Goal: Task Accomplishment & Management: Use online tool/utility

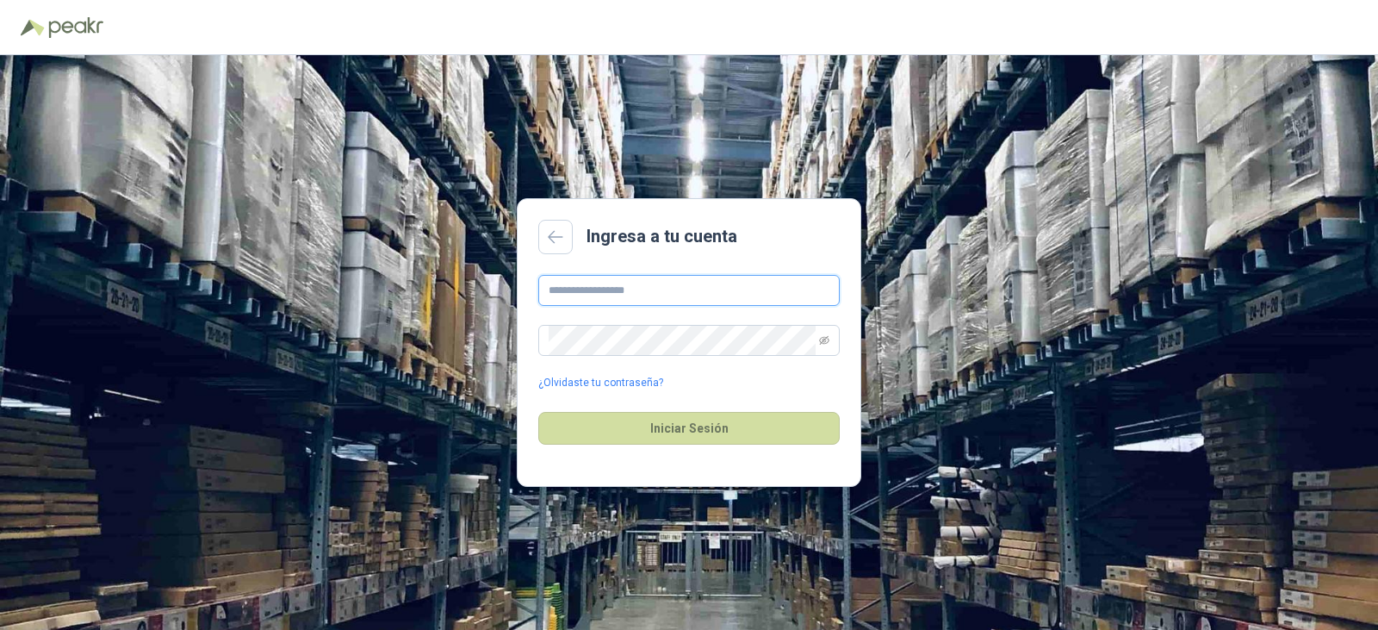
click at [618, 299] on input "text" at bounding box center [688, 290] width 301 height 31
click at [582, 288] on input "text" at bounding box center [688, 290] width 301 height 31
type input "**********"
click at [538, 412] on button "Iniciar Sesión" at bounding box center [688, 428] width 301 height 33
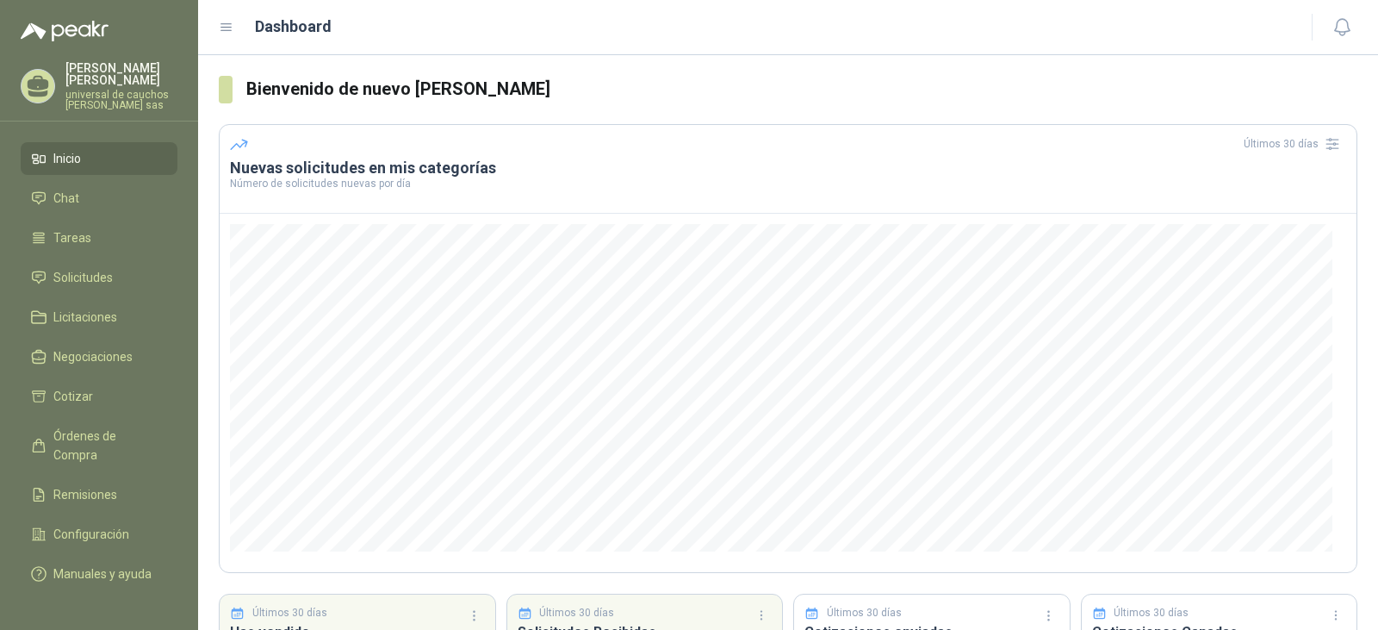
click at [91, 164] on li "Inicio" at bounding box center [99, 158] width 136 height 19
click at [102, 207] on li "Chat" at bounding box center [99, 198] width 136 height 19
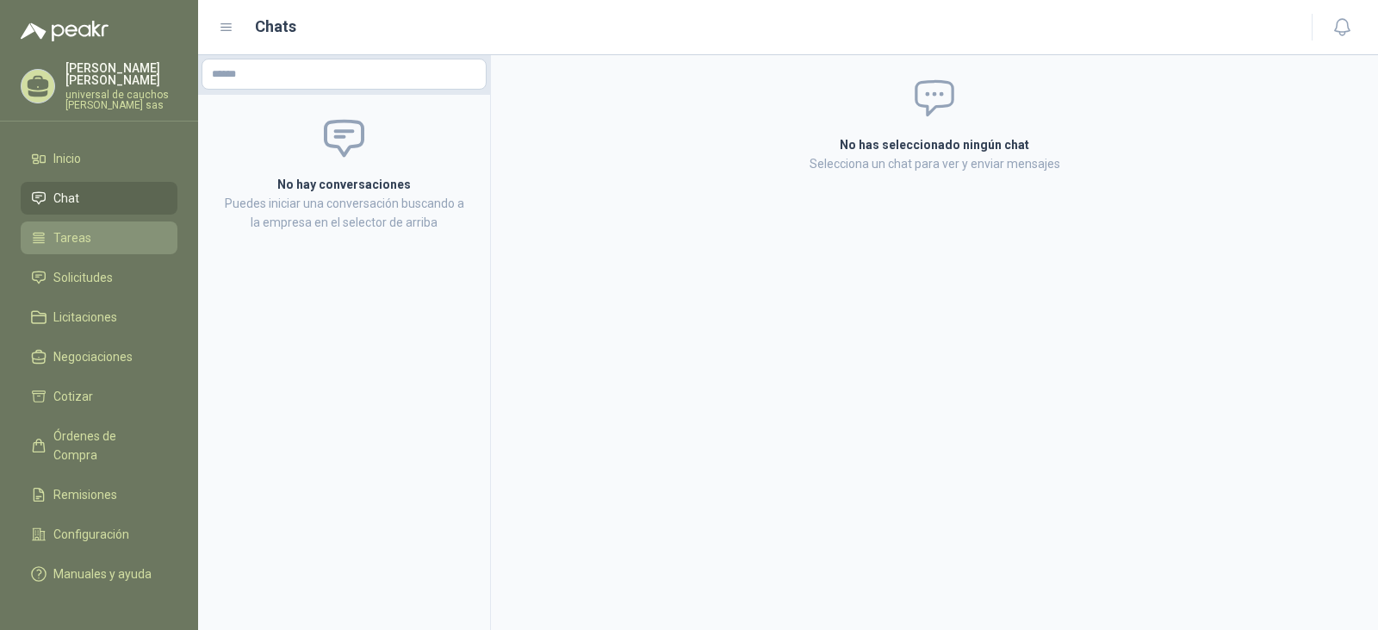
click at [105, 250] on link "Tareas" at bounding box center [99, 237] width 157 height 33
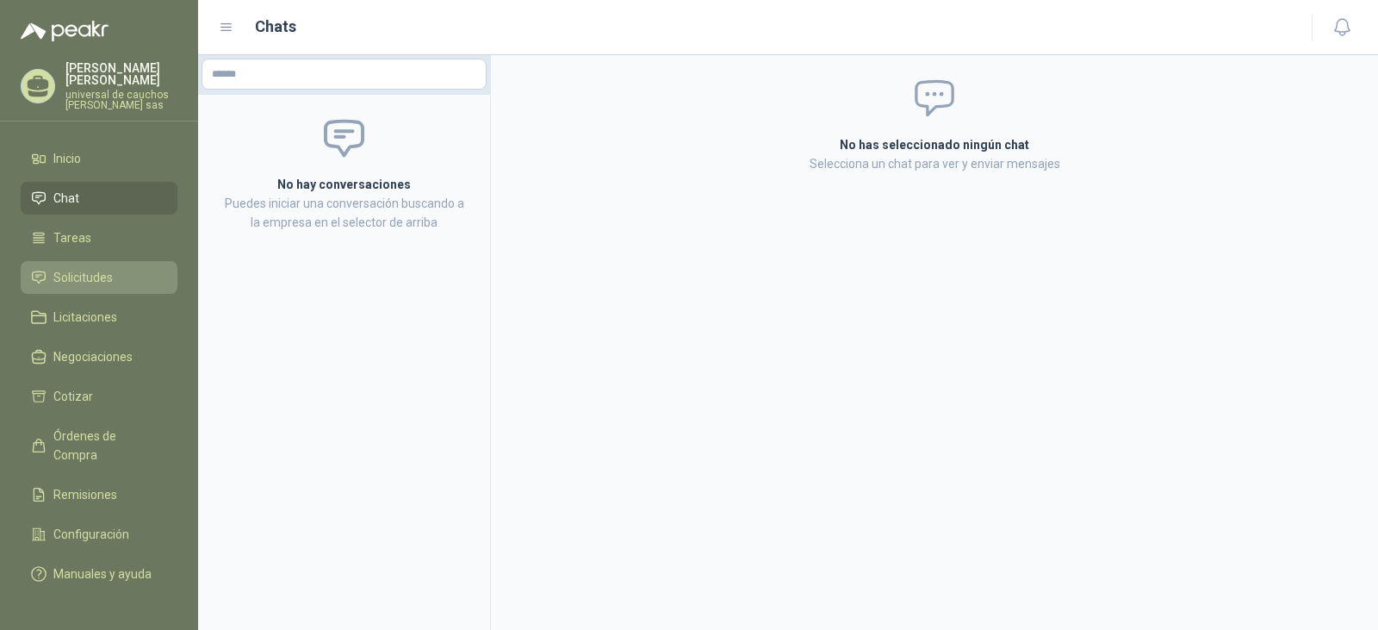
click at [102, 281] on span "Solicitudes" at bounding box center [82, 277] width 59 height 19
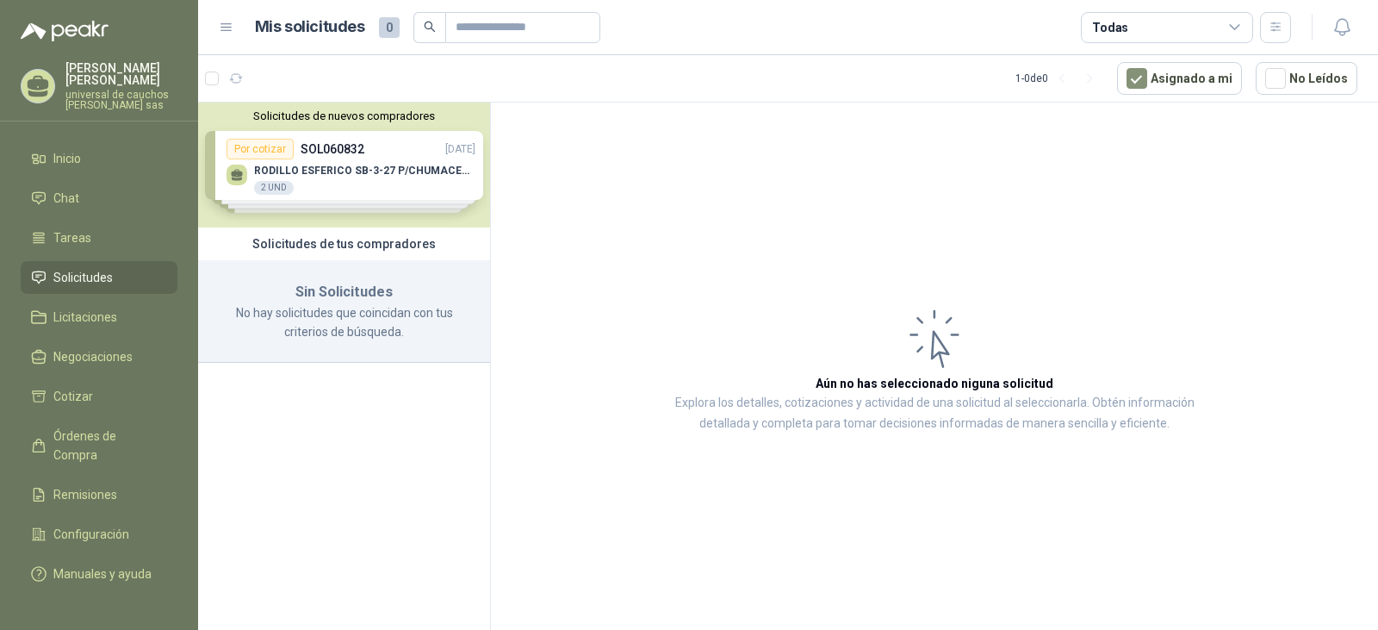
click at [349, 167] on div "Solicitudes de nuevos compradores Por cotizar SOL060832 [DATE] RODILLO ESFERICO…" at bounding box center [344, 165] width 292 height 125
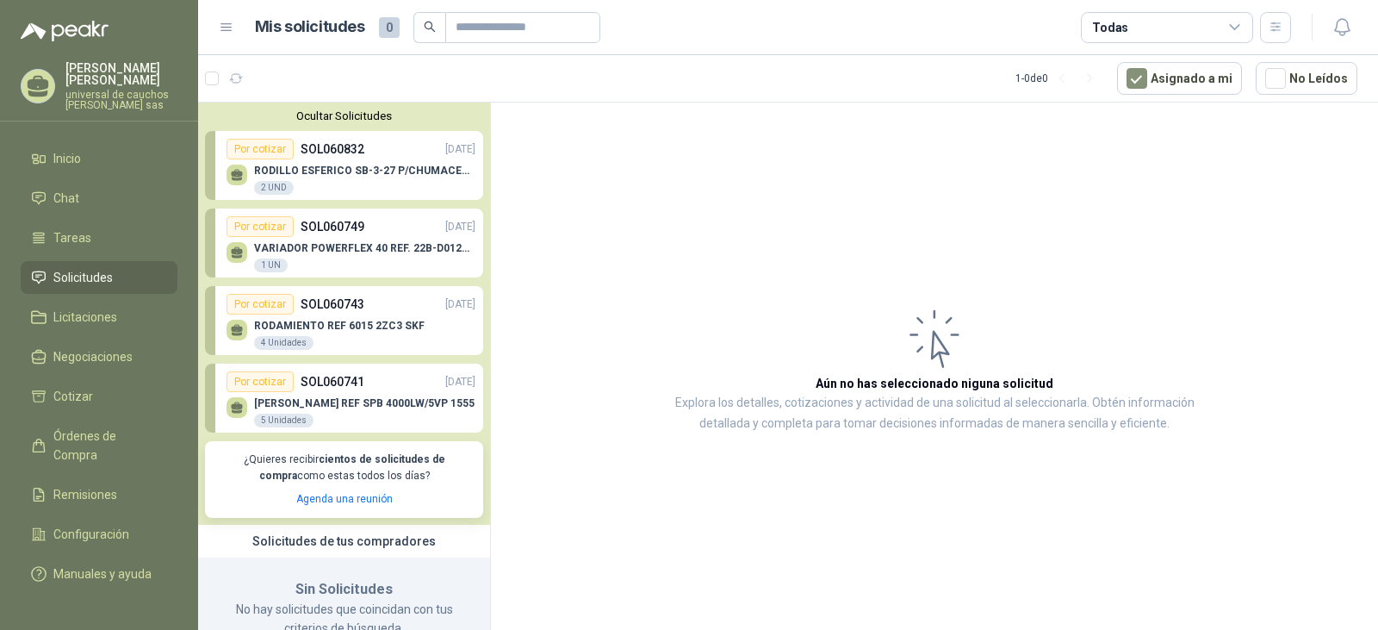
click at [339, 169] on p "RODILLO ESFERICO SB-3-27 P/CHUMACERA TENSORA 2.7/16" at bounding box center [364, 171] width 221 height 12
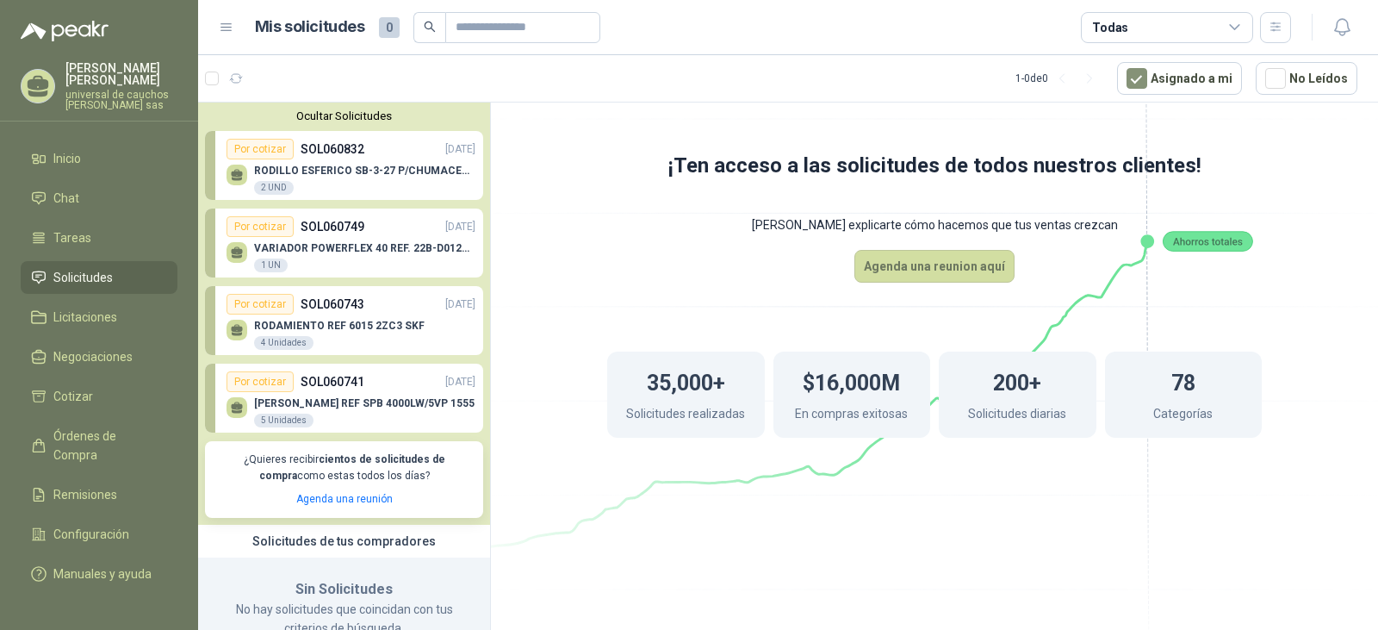
click at [308, 256] on div "VARIADOR POWERFLEX 40 REF. 22B-D012N104 1 UN" at bounding box center [364, 257] width 221 height 31
click at [352, 290] on link "Por cotizar SOL060743 [DATE] RODAMIENTO REF 6015 2ZC3 SKF 4 Unidades" at bounding box center [344, 320] width 278 height 69
click at [328, 371] on link "Por cotizar SOL060741 [DATE] [PERSON_NAME] REF SPB 4000LW/5VP 1555 5 Unidades" at bounding box center [344, 397] width 278 height 69
click at [339, 396] on div "[PERSON_NAME] REF SPB 4000LW/5VP 1555 5 Unidades" at bounding box center [351, 410] width 249 height 36
click at [972, 251] on button "Agenda una reunion aquí" at bounding box center [934, 266] width 160 height 33
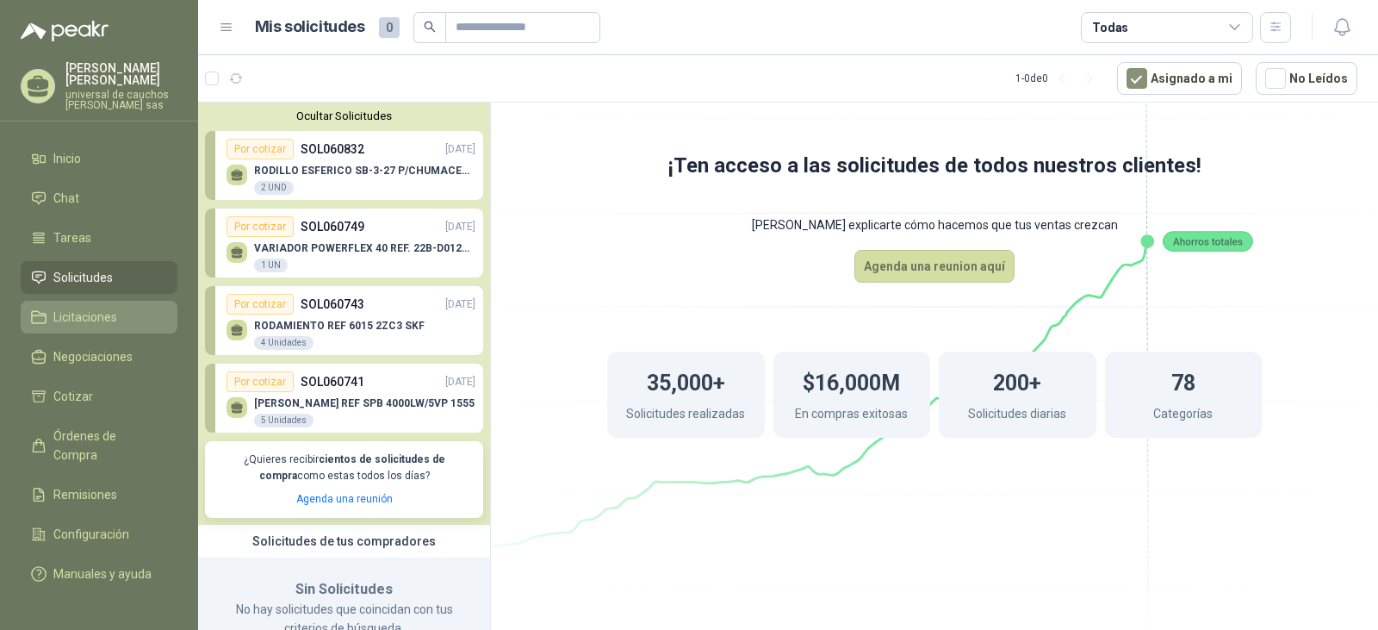
click at [100, 324] on span "Licitaciones" at bounding box center [85, 317] width 64 height 19
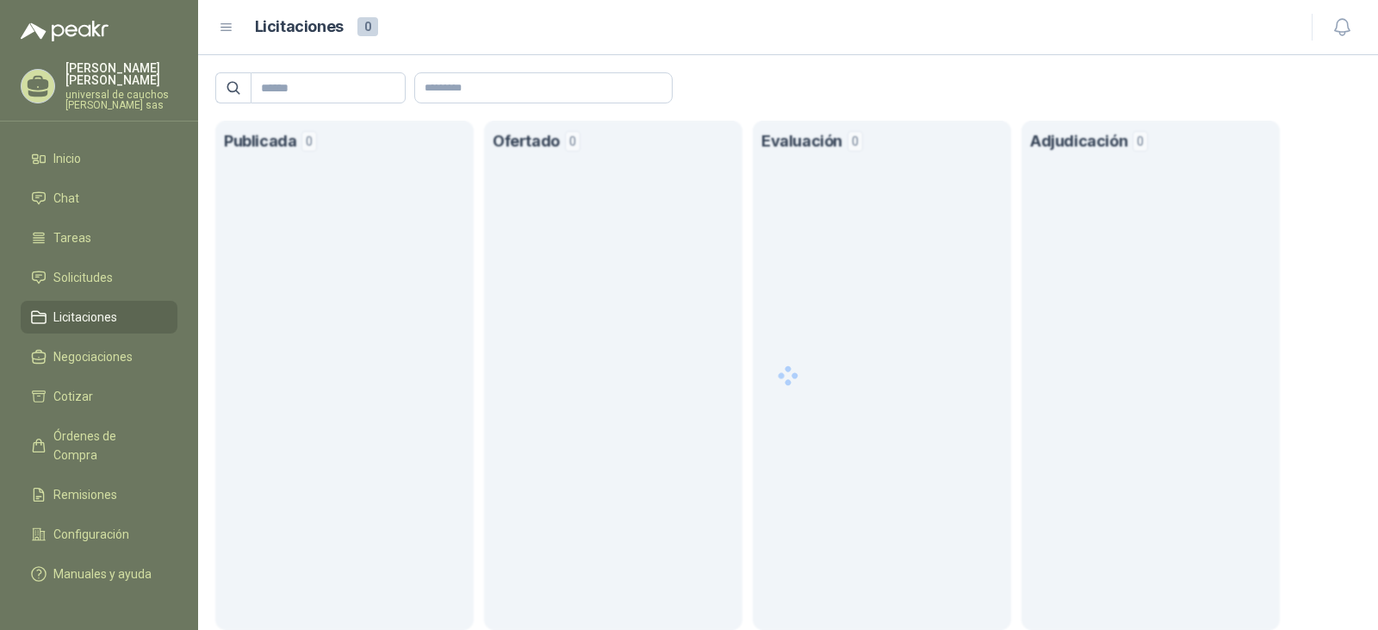
click at [94, 319] on span "Licitaciones" at bounding box center [85, 317] width 64 height 19
click at [94, 149] on li "Inicio" at bounding box center [99, 158] width 136 height 19
